Goal: Find specific page/section: Find specific page/section

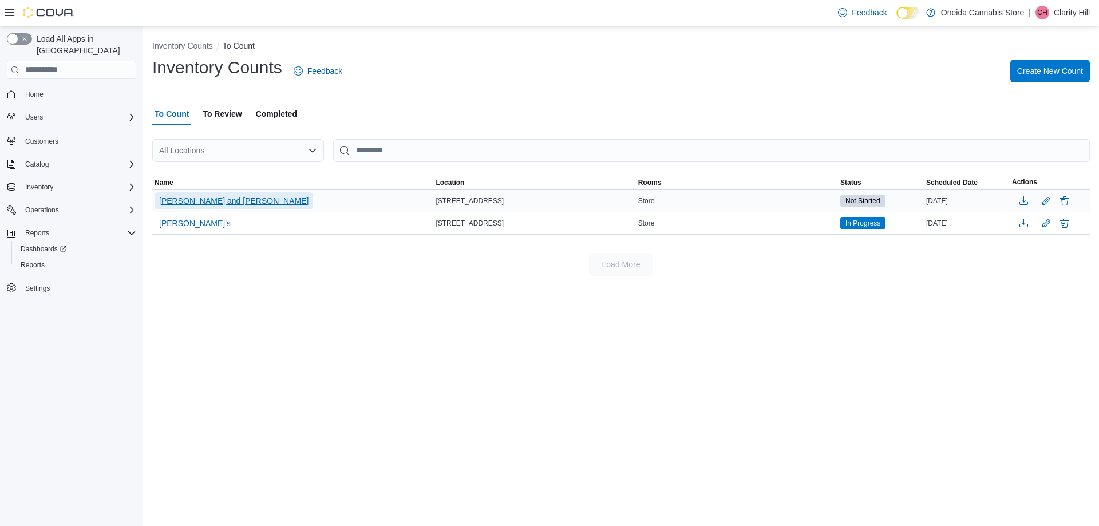
click at [183, 201] on span "[PERSON_NAME] and [PERSON_NAME]" at bounding box center [233, 200] width 149 height 11
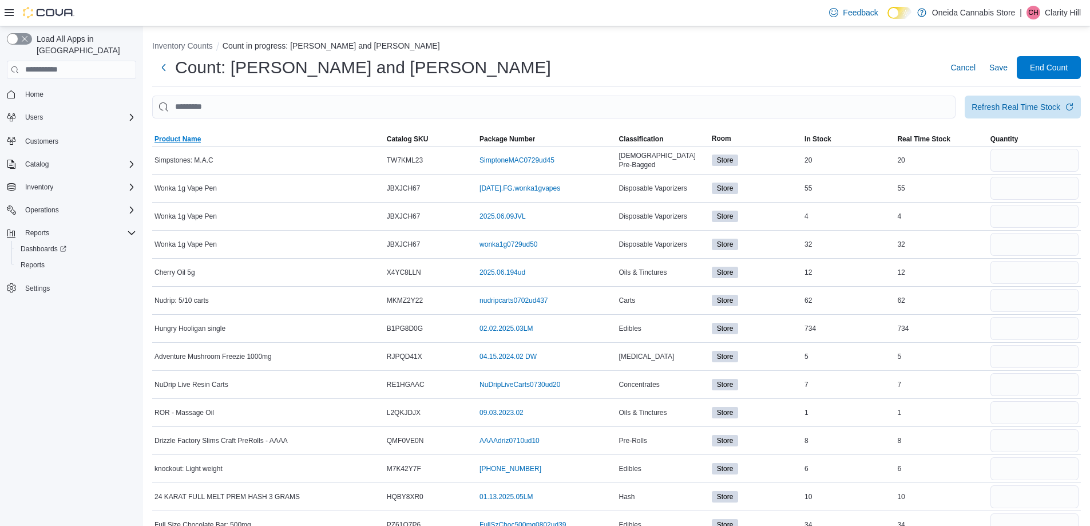
click at [174, 137] on span "Product Name" at bounding box center [178, 139] width 46 height 9
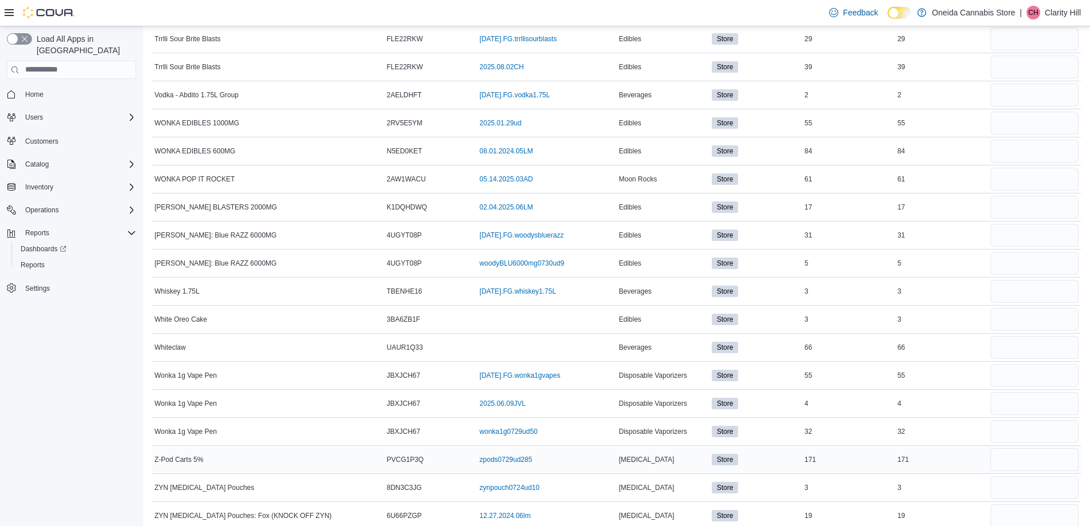
scroll to position [5666, 0]
